Goal: Information Seeking & Learning: Understand process/instructions

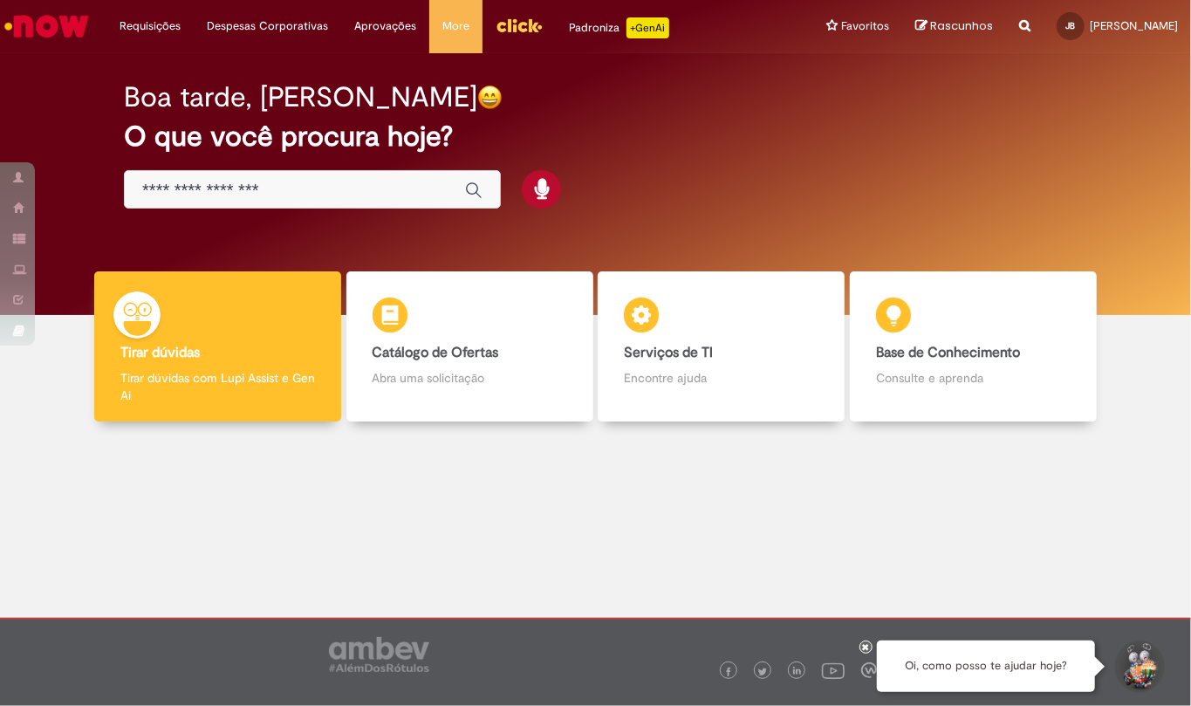
click at [316, 181] on input "Basta digitar aqui" at bounding box center [294, 191] width 305 height 20
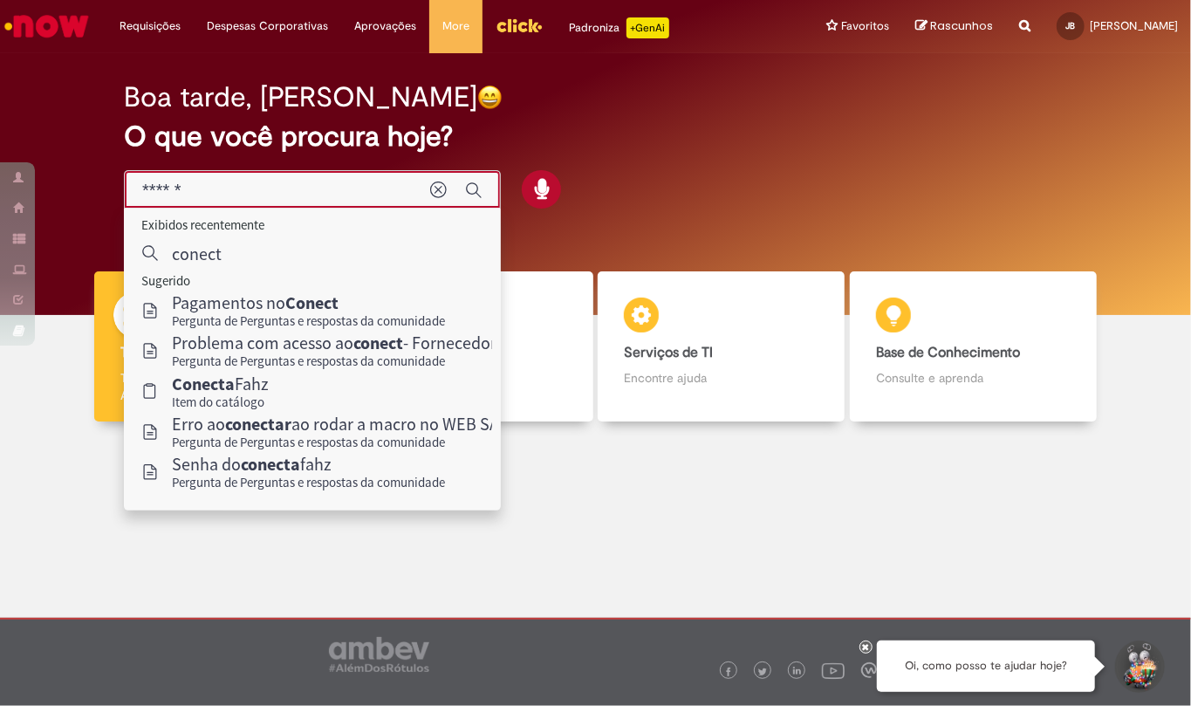
type input "******"
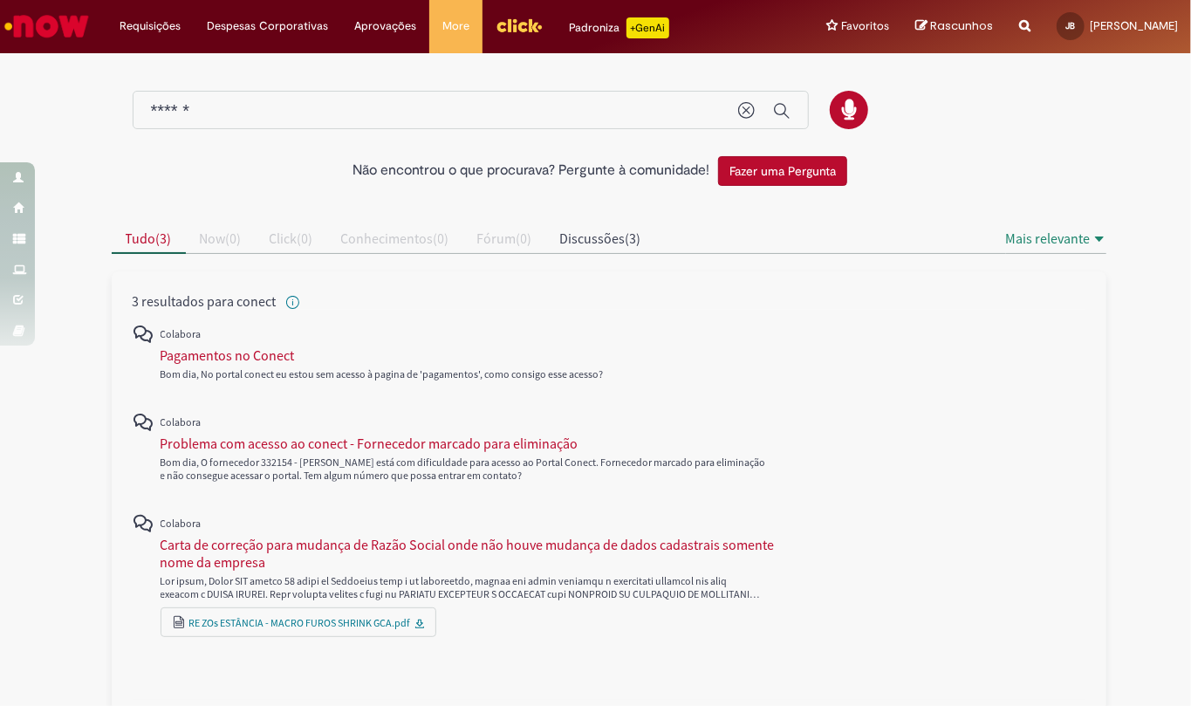
click at [217, 110] on input "******" at bounding box center [436, 111] width 570 height 20
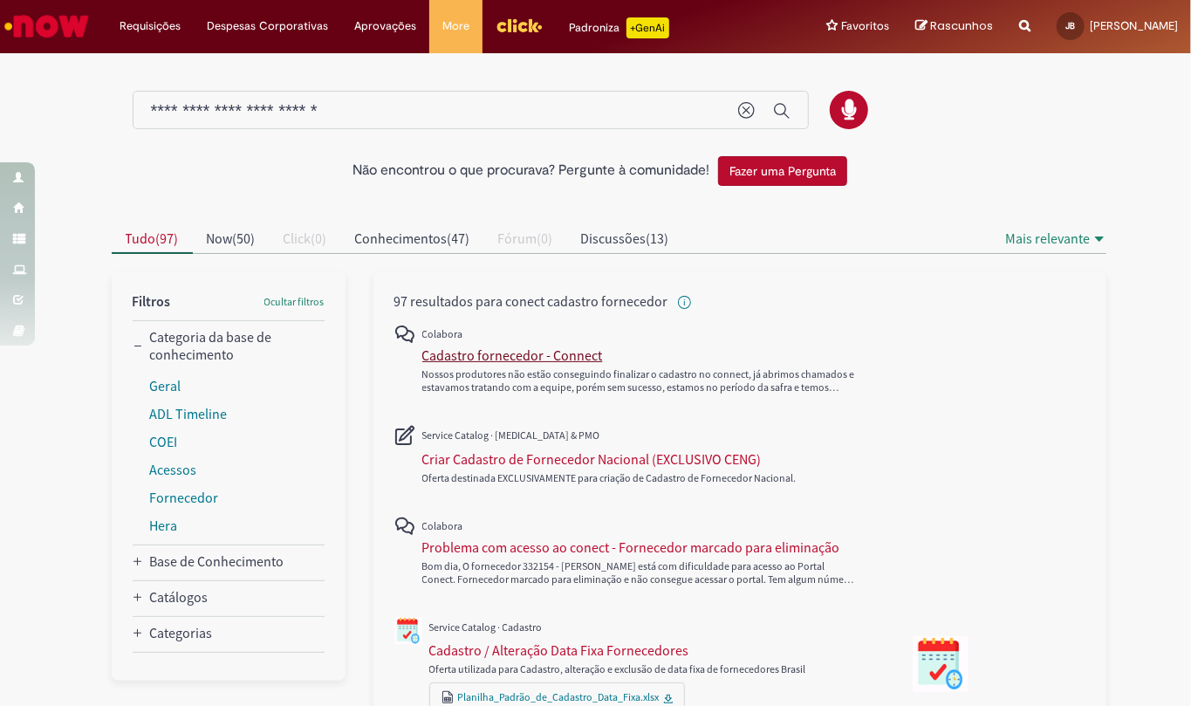
type input "**********"
click at [494, 357] on div "Cadastro fornecedor - Connect" at bounding box center [512, 354] width 181 height 17
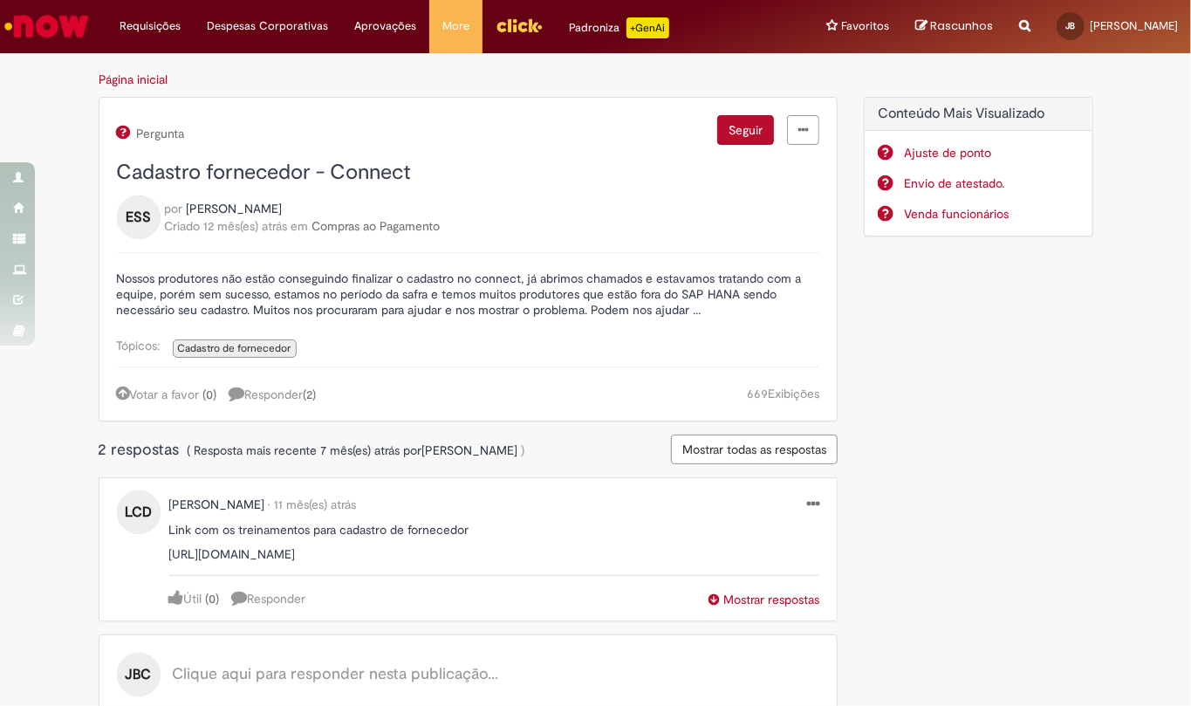
scroll to position [70, 0]
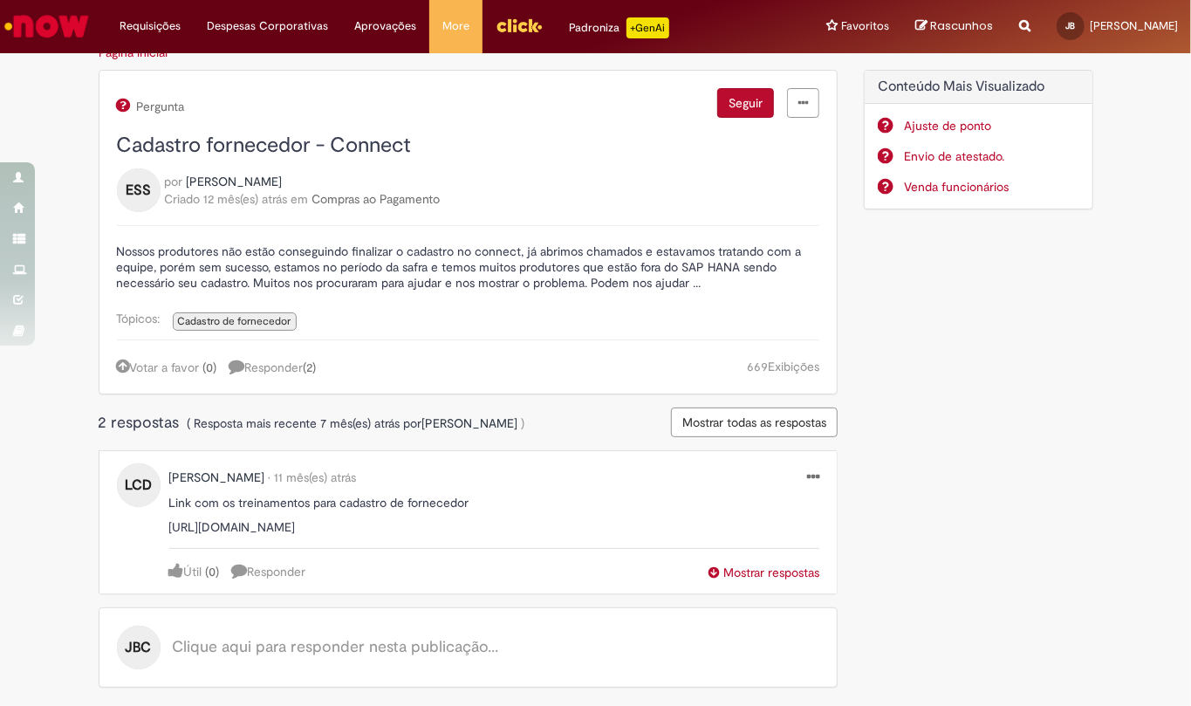
click at [250, 314] on span "Cadastro de fornecedor" at bounding box center [234, 321] width 113 height 14
select select "**********"
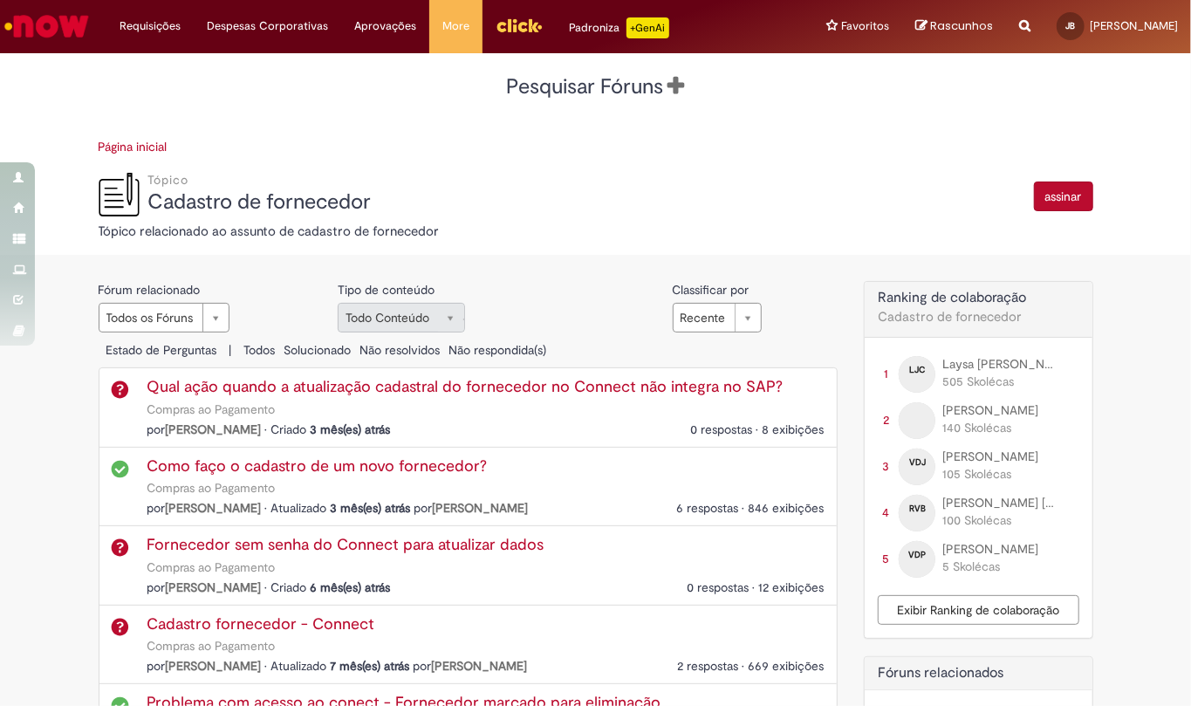
click at [267, 529] on link "Cadastro fornecedor - Connect" at bounding box center [261, 623] width 228 height 21
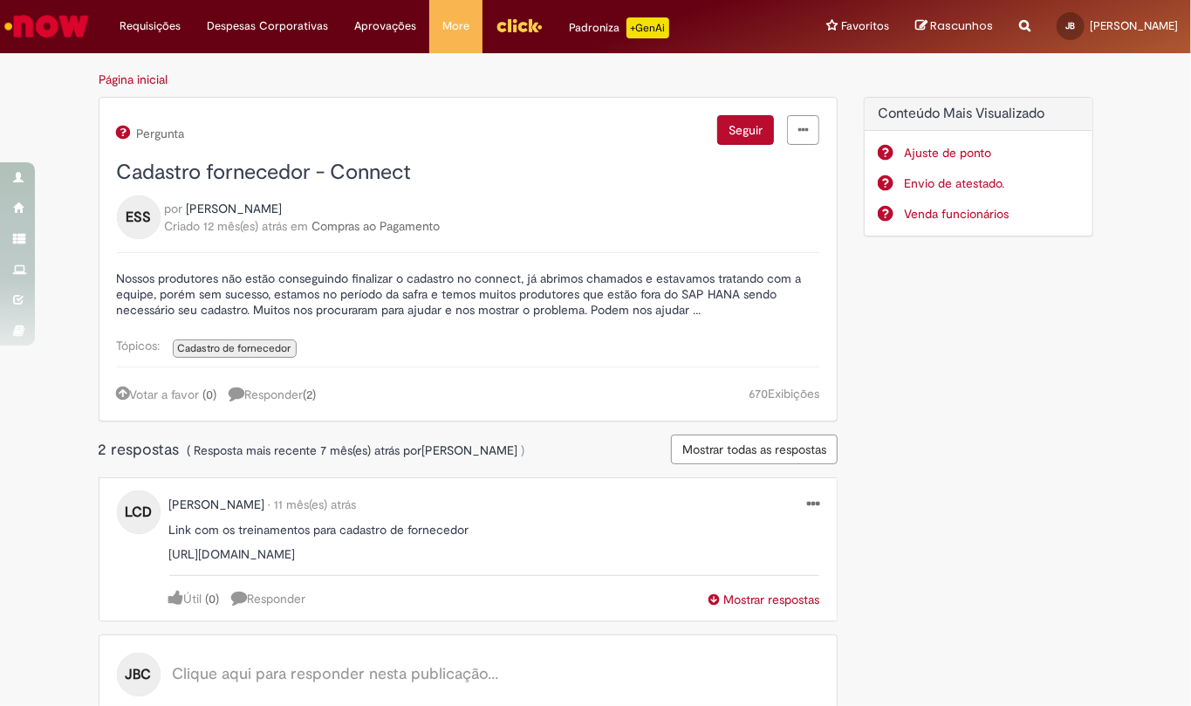
scroll to position [70, 0]
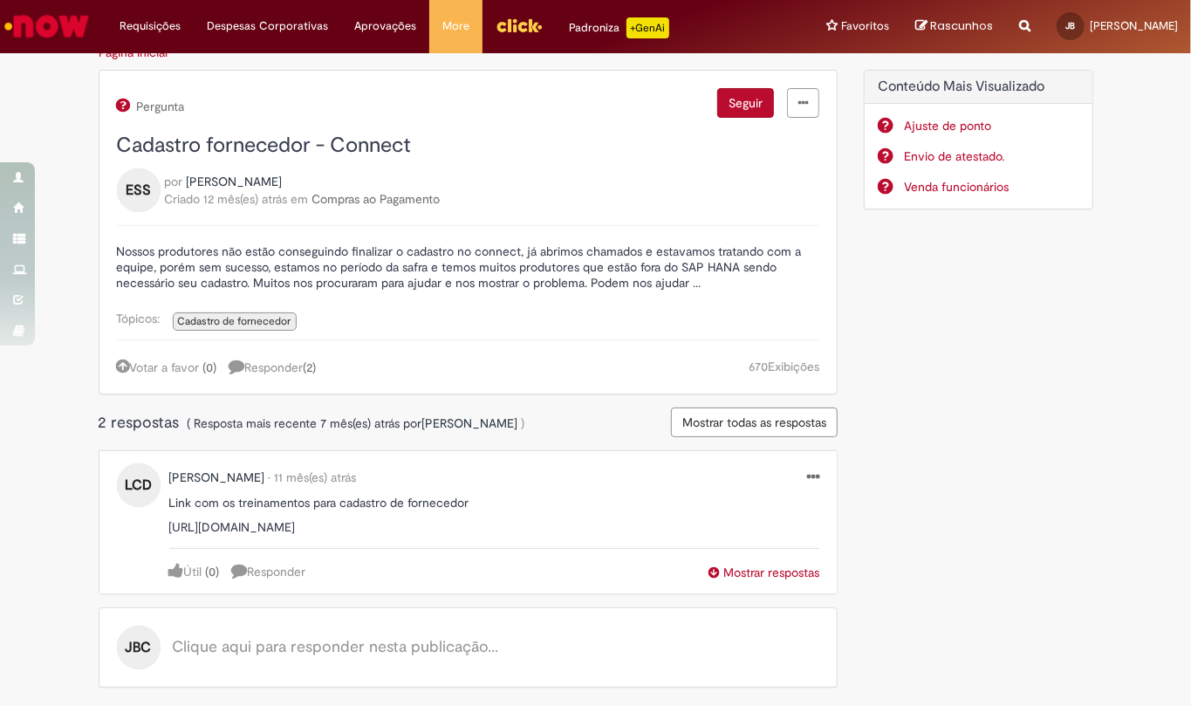
click at [230, 314] on span "Cadastro de fornecedor" at bounding box center [234, 321] width 113 height 14
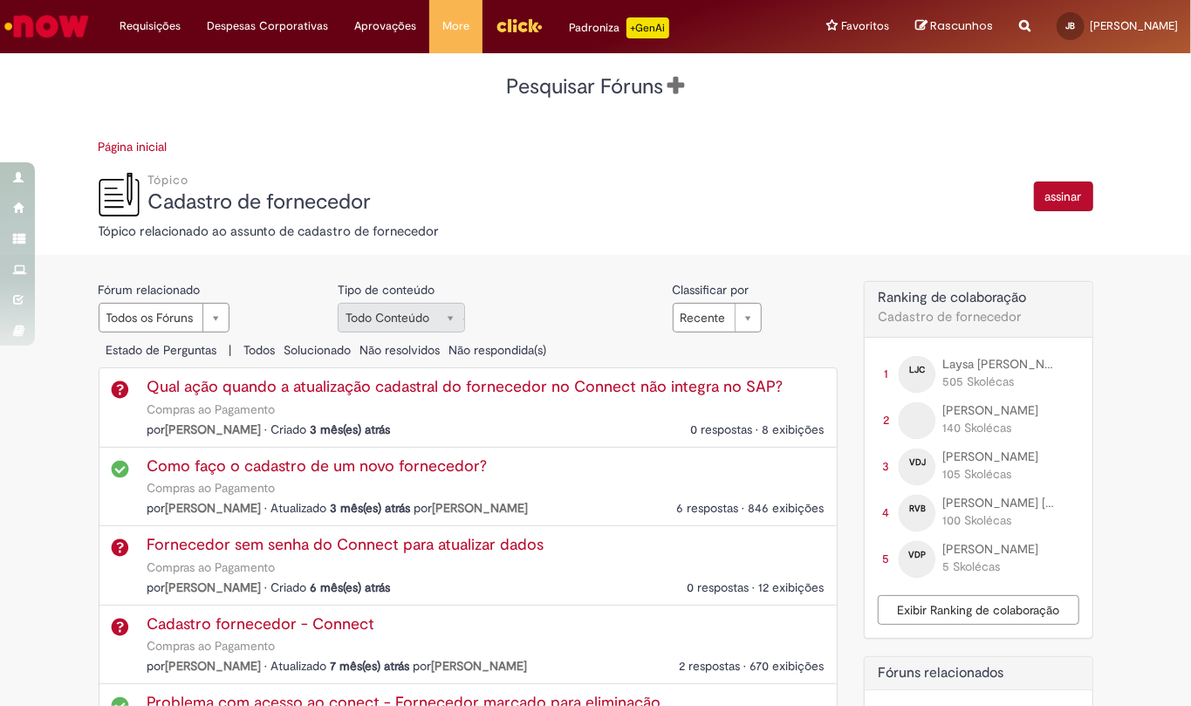
scroll to position [116, 0]
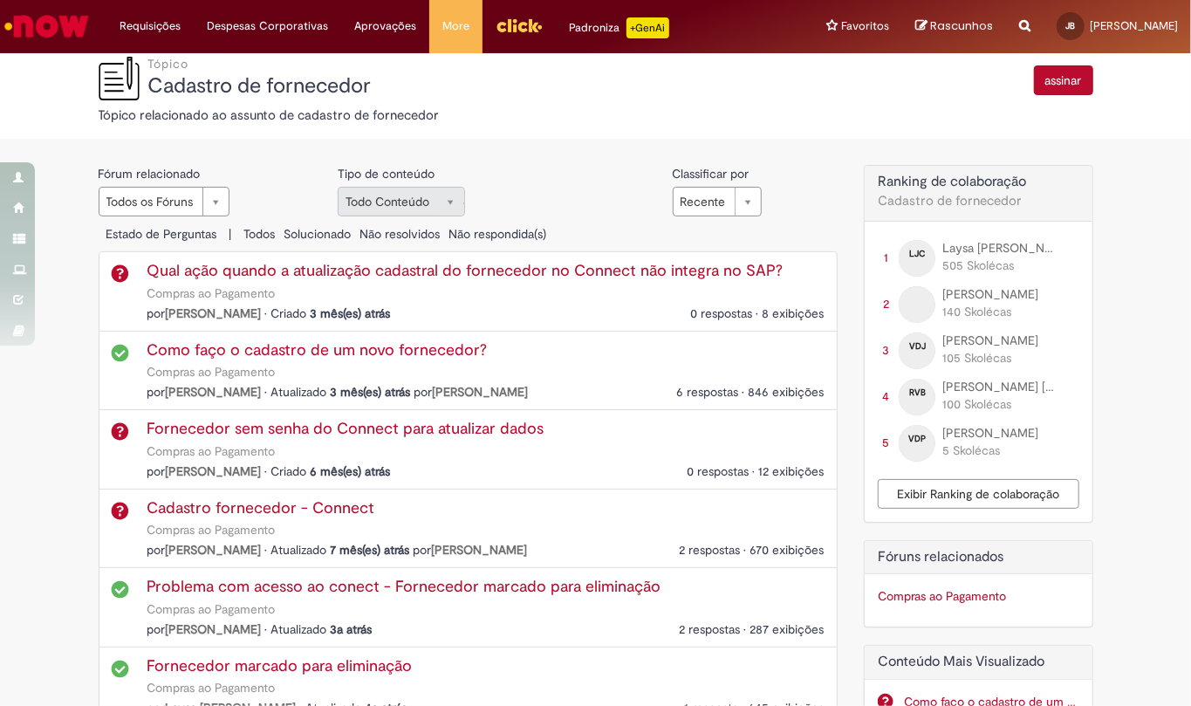
click at [251, 510] on link "Cadastro fornecedor - Connect" at bounding box center [261, 507] width 228 height 21
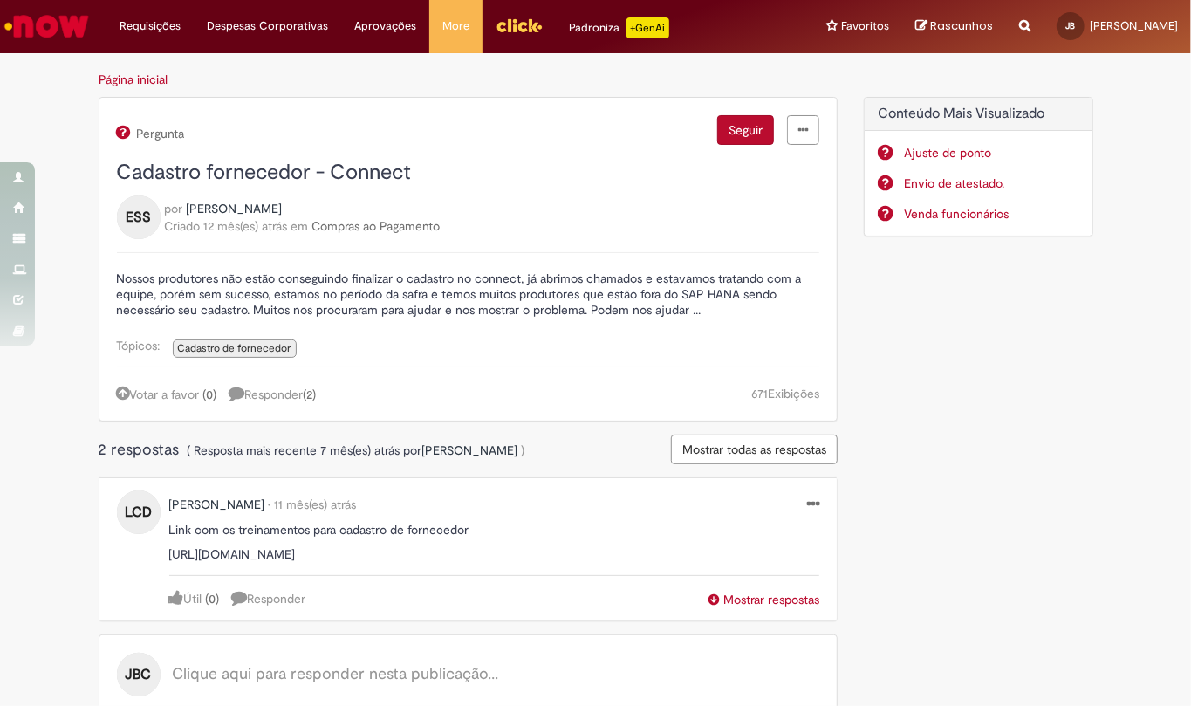
scroll to position [70, 0]
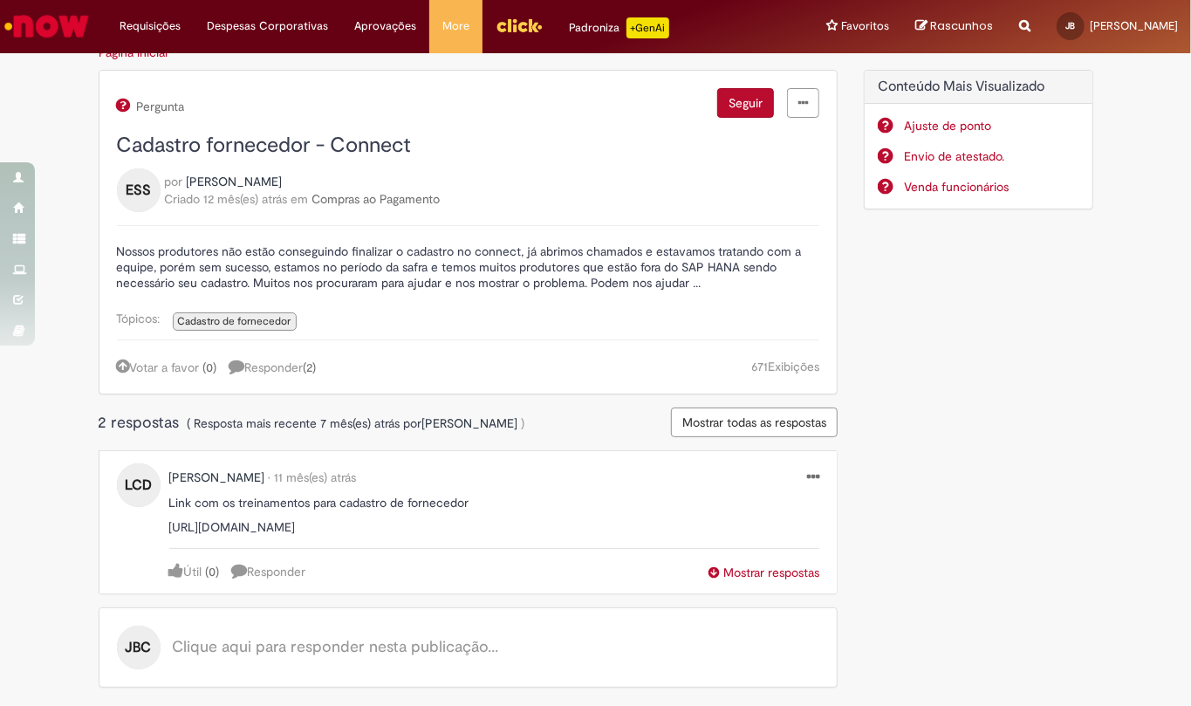
drag, startPoint x: 192, startPoint y: 480, endPoint x: 353, endPoint y: 529, distance: 167.8
click at [353, 529] on p "[URL][DOMAIN_NAME]" at bounding box center [494, 527] width 651 height 16
copy p "//[DOMAIN_NAME][URL]"
click at [586, 469] on span "[PERSON_NAME] • 11 mês(es) atrás 11 meses atrás" at bounding box center [486, 477] width 634 height 17
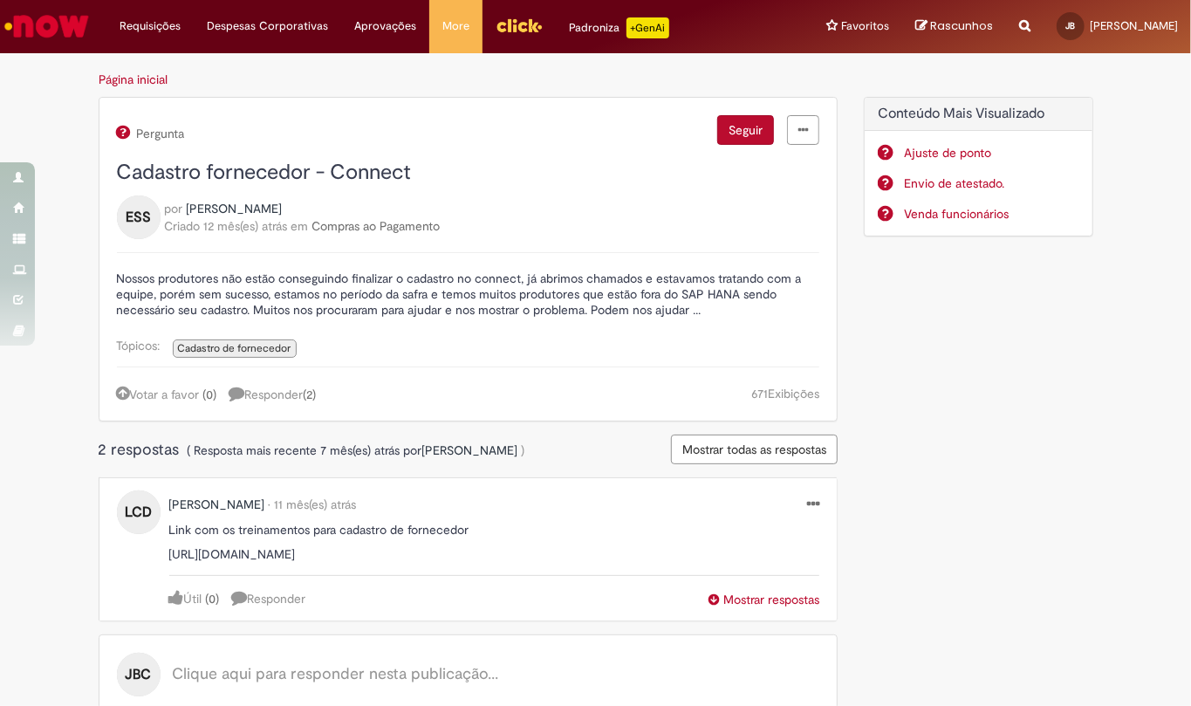
click at [710, 290] on p "Nossos produtores não estão conseguindo finalizar o cadastro no connect, já abr…" at bounding box center [468, 294] width 703 height 47
click at [253, 388] on span "Responder ( 2 )" at bounding box center [273, 395] width 87 height 16
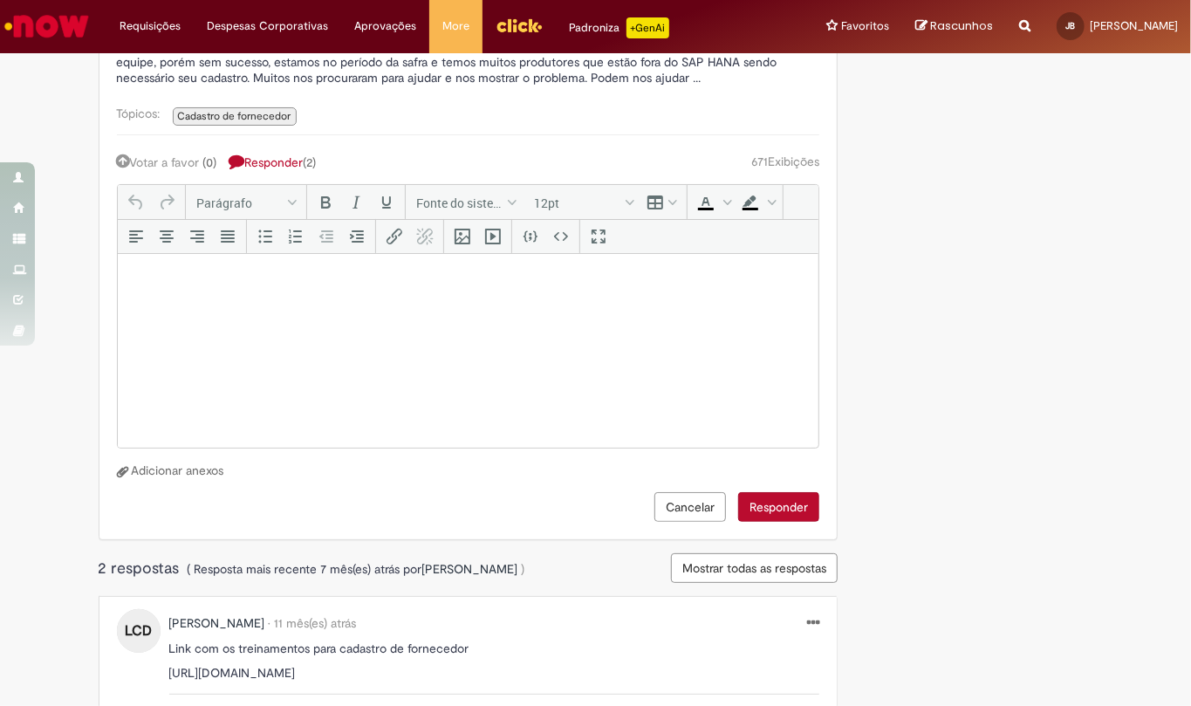
scroll to position [349, 0]
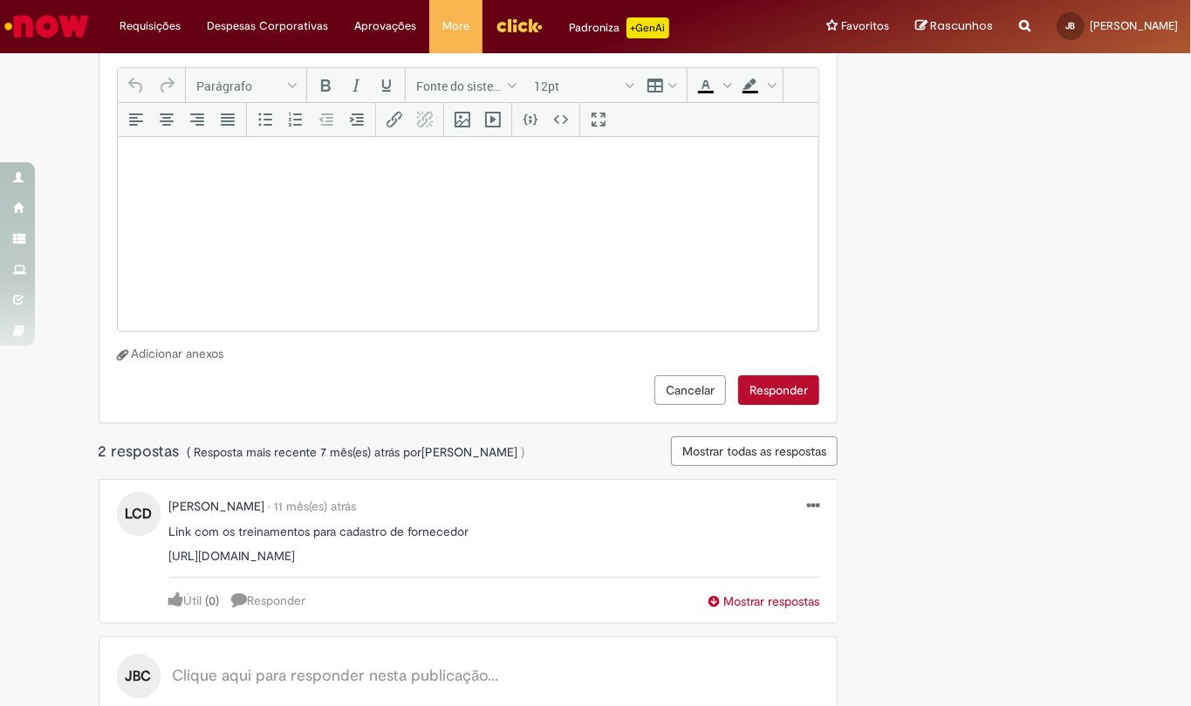
click at [266, 529] on p "[URL][DOMAIN_NAME]" at bounding box center [494, 556] width 651 height 16
